Goal: Task Accomplishment & Management: Complete application form

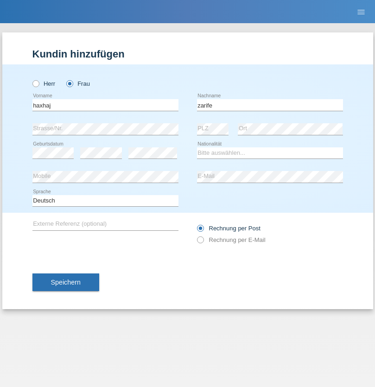
type input "zarife"
select select "XK"
select select "C"
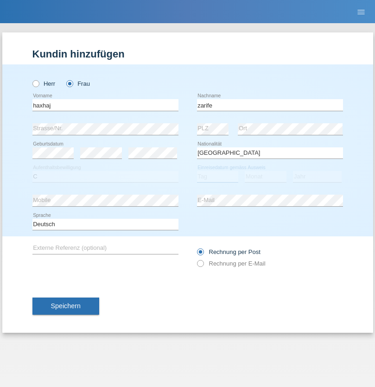
select select "26"
select select "11"
select select "2000"
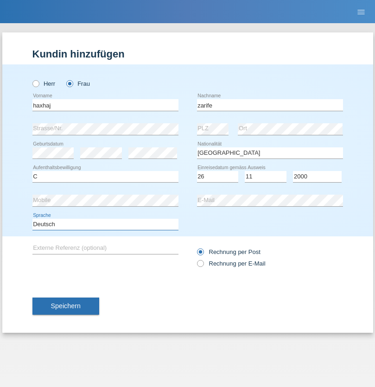
select select "en"
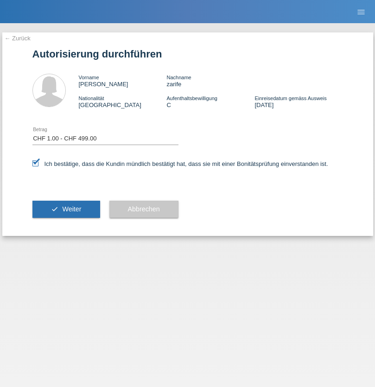
select select "1"
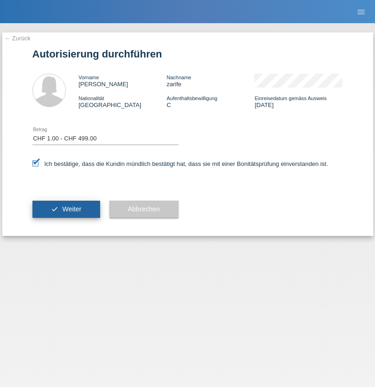
click at [66, 209] on span "Weiter" at bounding box center [71, 209] width 19 height 7
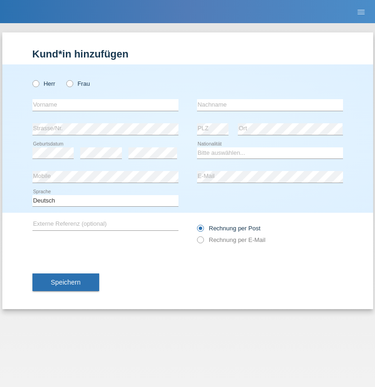
radio input "true"
click at [105, 105] on input "text" at bounding box center [105, 105] width 146 height 12
type input "haxhaj"
click at [270, 105] on input "text" at bounding box center [270, 105] width 146 height 12
type input "[PERSON_NAME]"
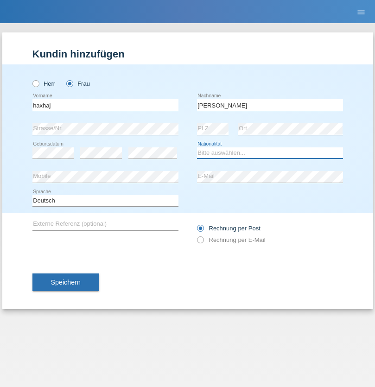
select select "XK"
select select "C"
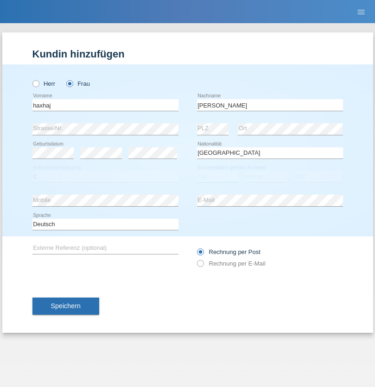
select select "05"
select select "07"
select select "1999"
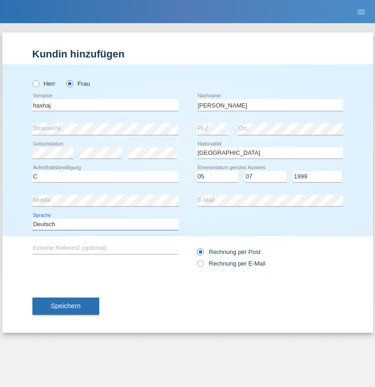
select select "en"
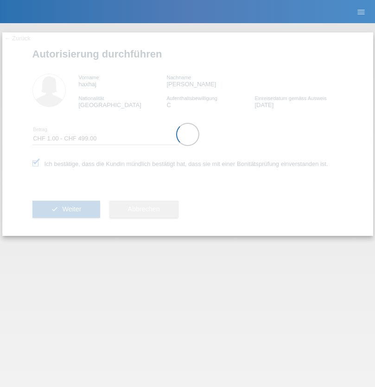
select select "1"
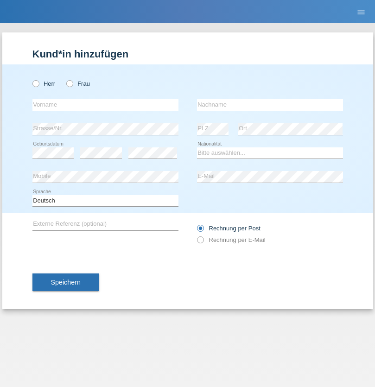
radio input "true"
click at [105, 105] on input "text" at bounding box center [105, 105] width 146 height 12
type input "[PERSON_NAME]"
click at [270, 105] on input "text" at bounding box center [270, 105] width 146 height 12
type input "Stamenkovic"
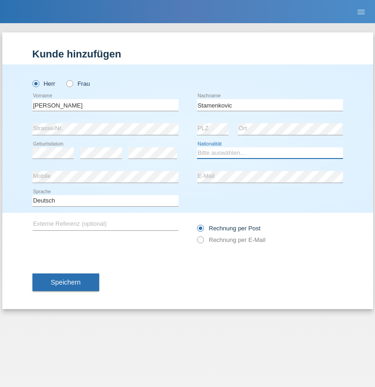
select select "RS"
select select "C"
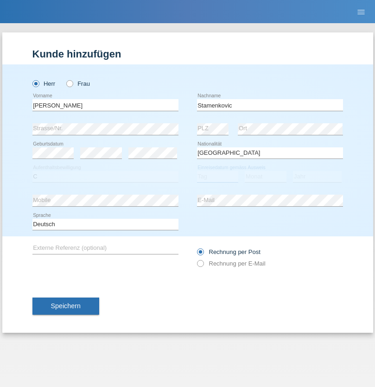
select select "12"
select select "07"
select select "1992"
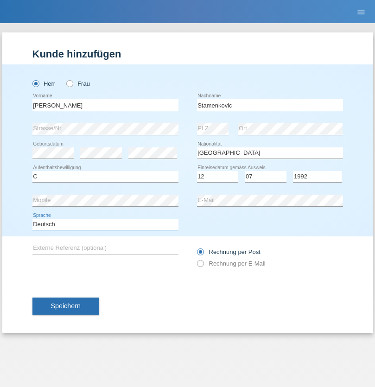
select select "en"
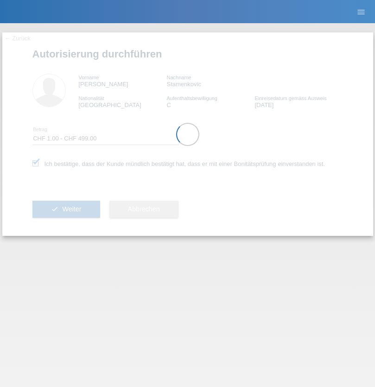
select select "1"
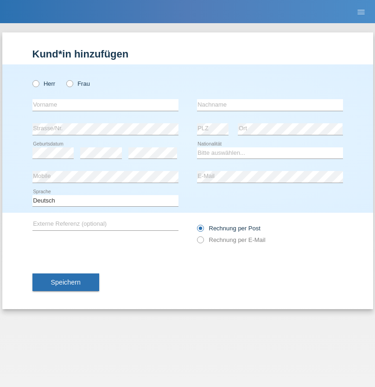
radio input "true"
click at [105, 105] on input "text" at bounding box center [105, 105] width 146 height 12
type input "agnertina"
click at [270, 105] on input "text" at bounding box center [270, 105] width 146 height 12
type input "noshaj"
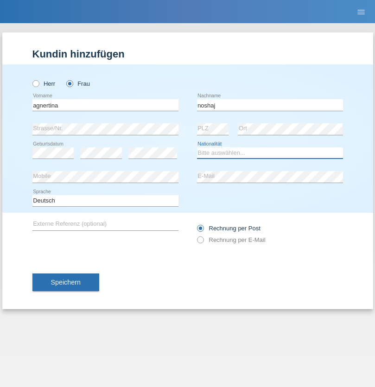
select select "NL"
select select "C"
select select "01"
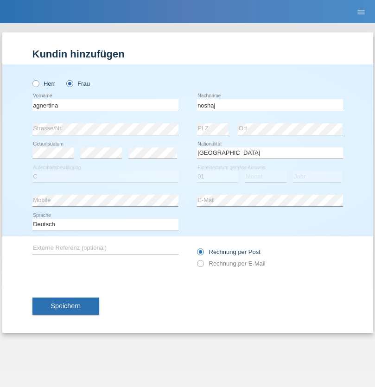
select select "08"
select select "2021"
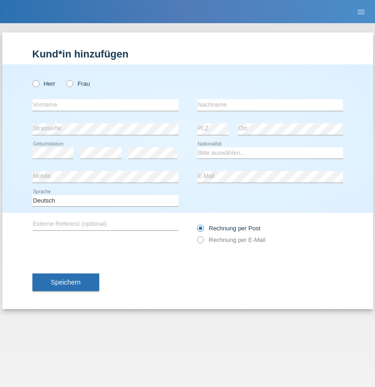
radio input "true"
click at [105, 105] on input "text" at bounding box center [105, 105] width 146 height 12
type input "bajram"
click at [270, 105] on input "text" at bounding box center [270, 105] width 146 height 12
type input "malluta"
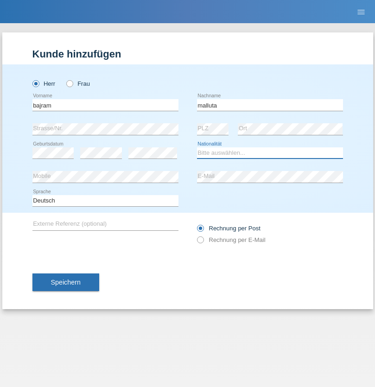
select select "CH"
radio input "true"
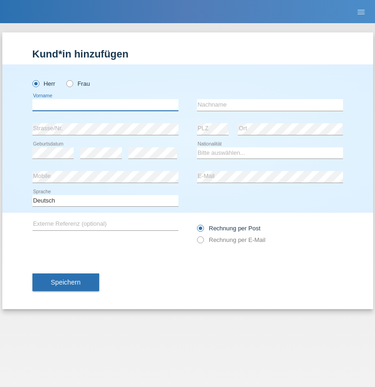
click at [105, 105] on input "text" at bounding box center [105, 105] width 146 height 12
type input "firat"
click at [270, 105] on input "text" at bounding box center [270, 105] width 146 height 12
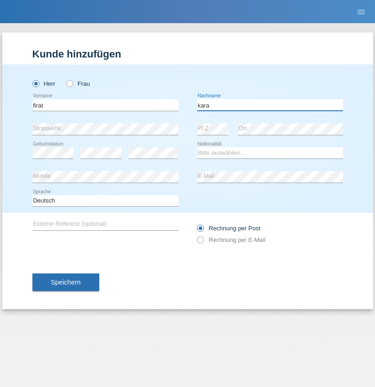
type input "kara"
select select "CH"
radio input "true"
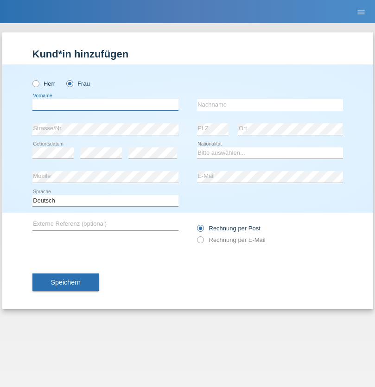
click at [105, 105] on input "text" at bounding box center [105, 105] width 146 height 12
type input "Dagmar"
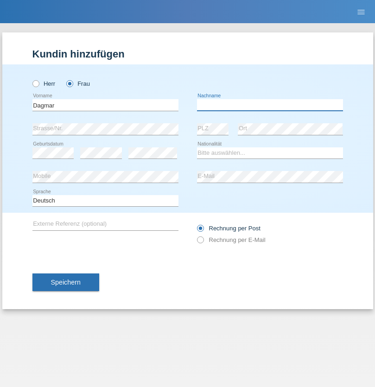
click at [270, 105] on input "text" at bounding box center [270, 105] width 146 height 12
type input "Reusser"
select select "CH"
radio input "true"
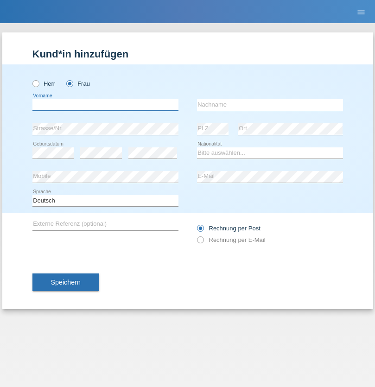
click at [105, 105] on input "text" at bounding box center [105, 105] width 146 height 12
type input "Dunja"
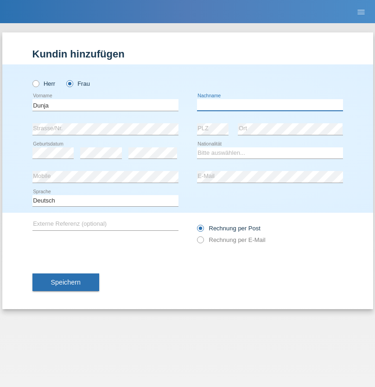
click at [270, 105] on input "text" at bounding box center [270, 105] width 146 height 12
type input "[PERSON_NAME]"
select select "HR"
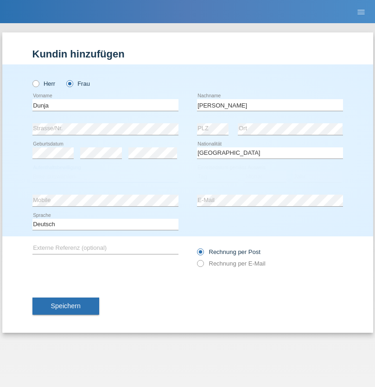
select select "C"
select select "03"
select select "09"
select select "2021"
